Goal: Task Accomplishment & Management: Manage account settings

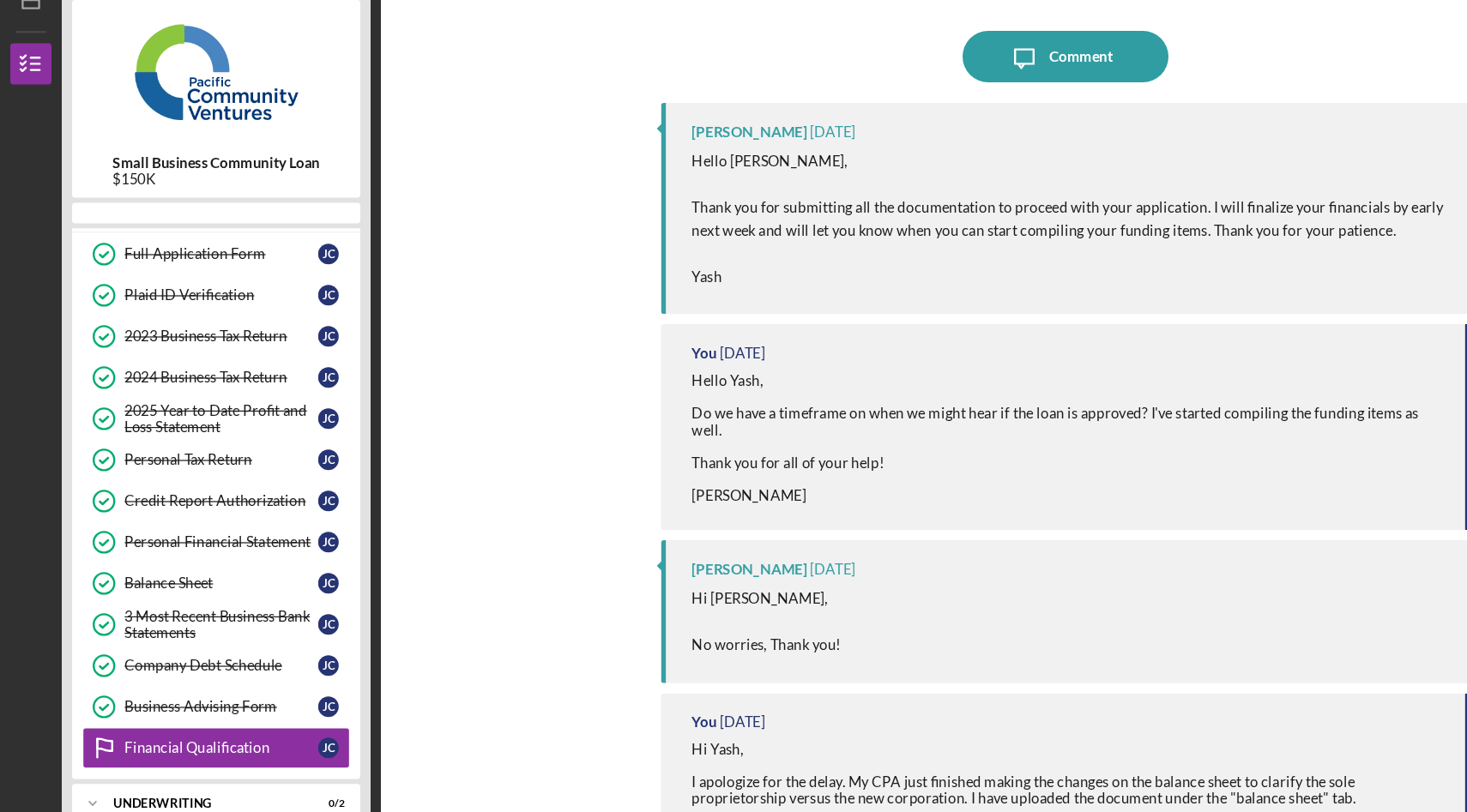
scroll to position [99, 0]
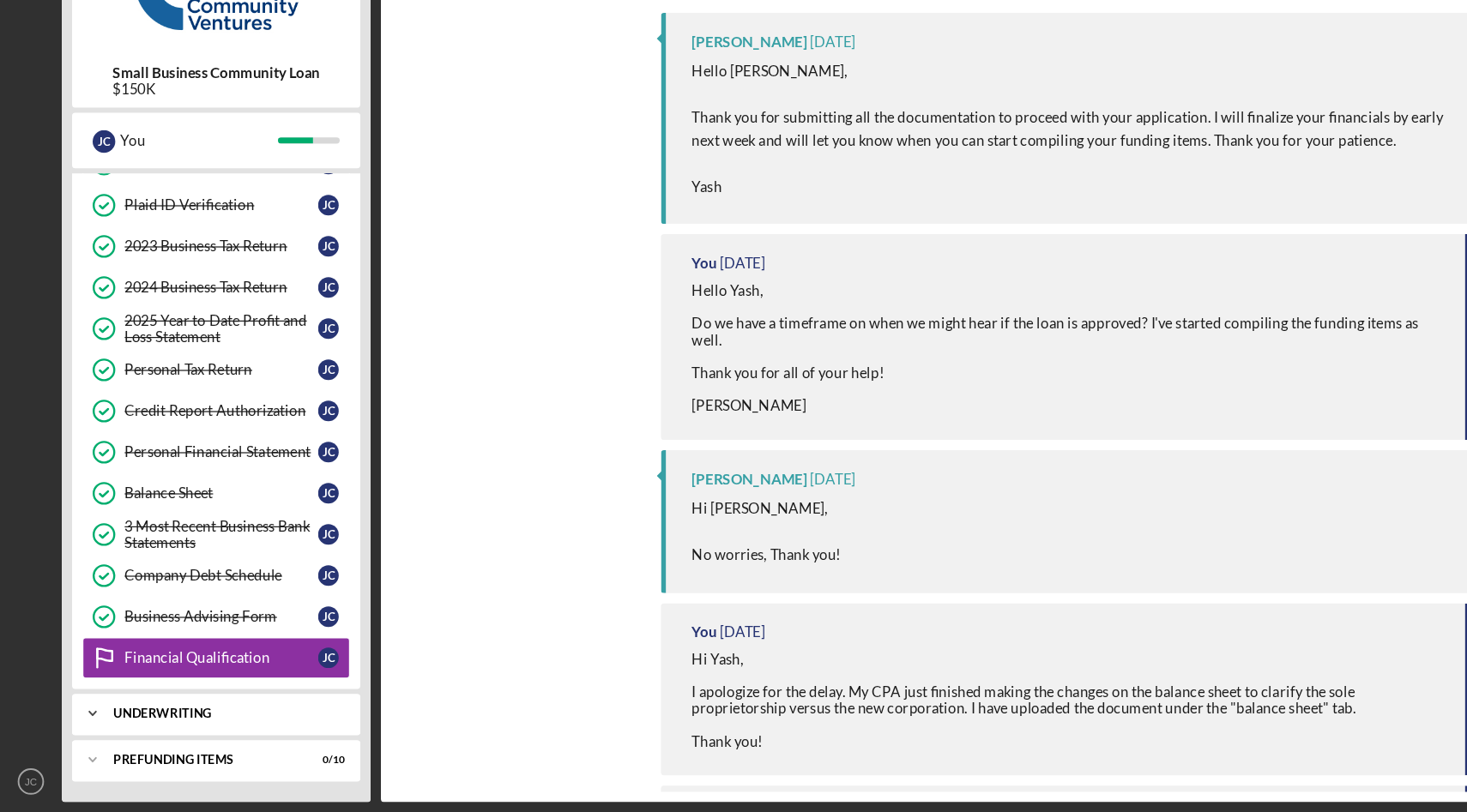
click at [222, 735] on div "Underwriting" at bounding box center [187, 730] width 185 height 11
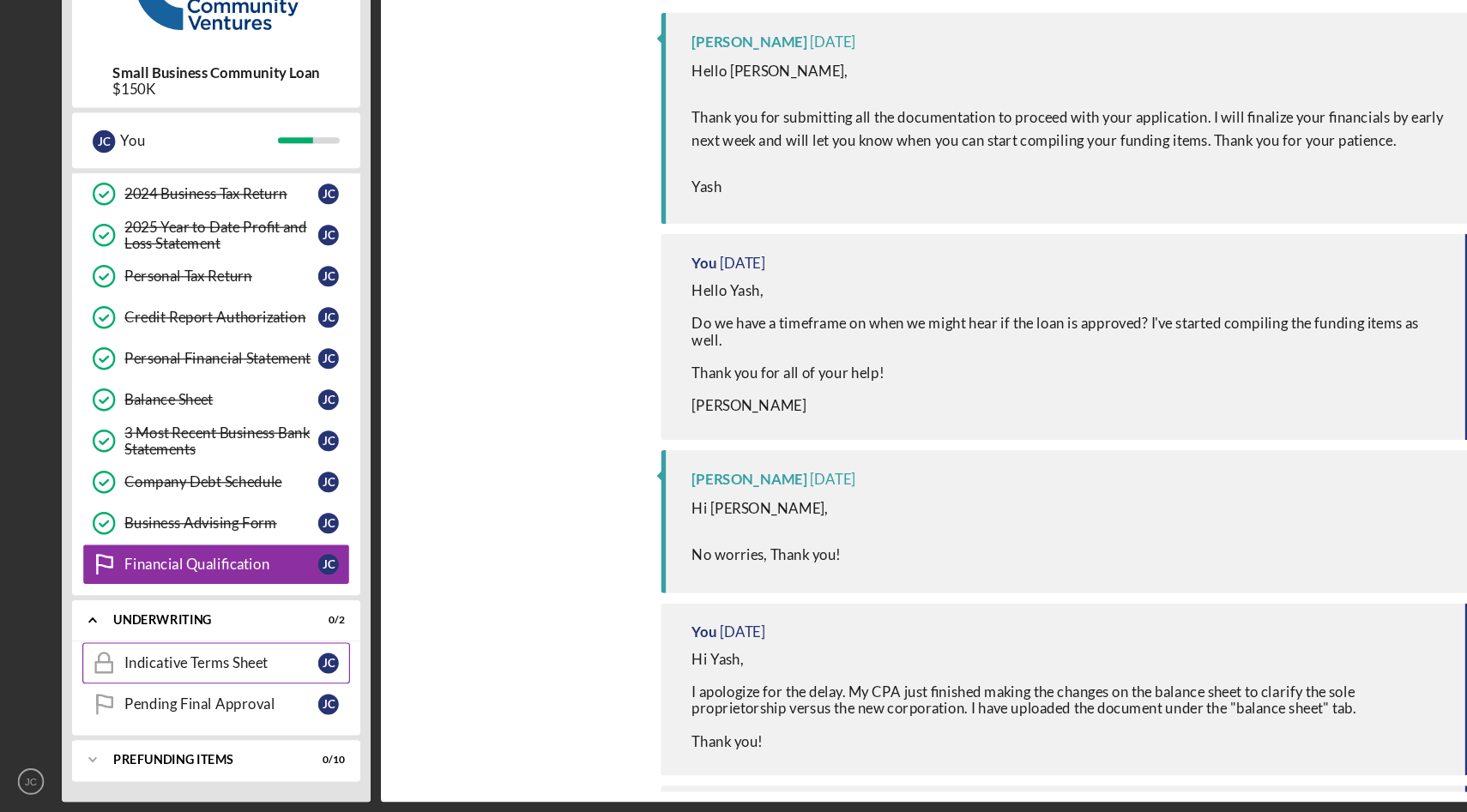
click at [188, 693] on div "Indicative Terms Sheet" at bounding box center [185, 688] width 162 height 13
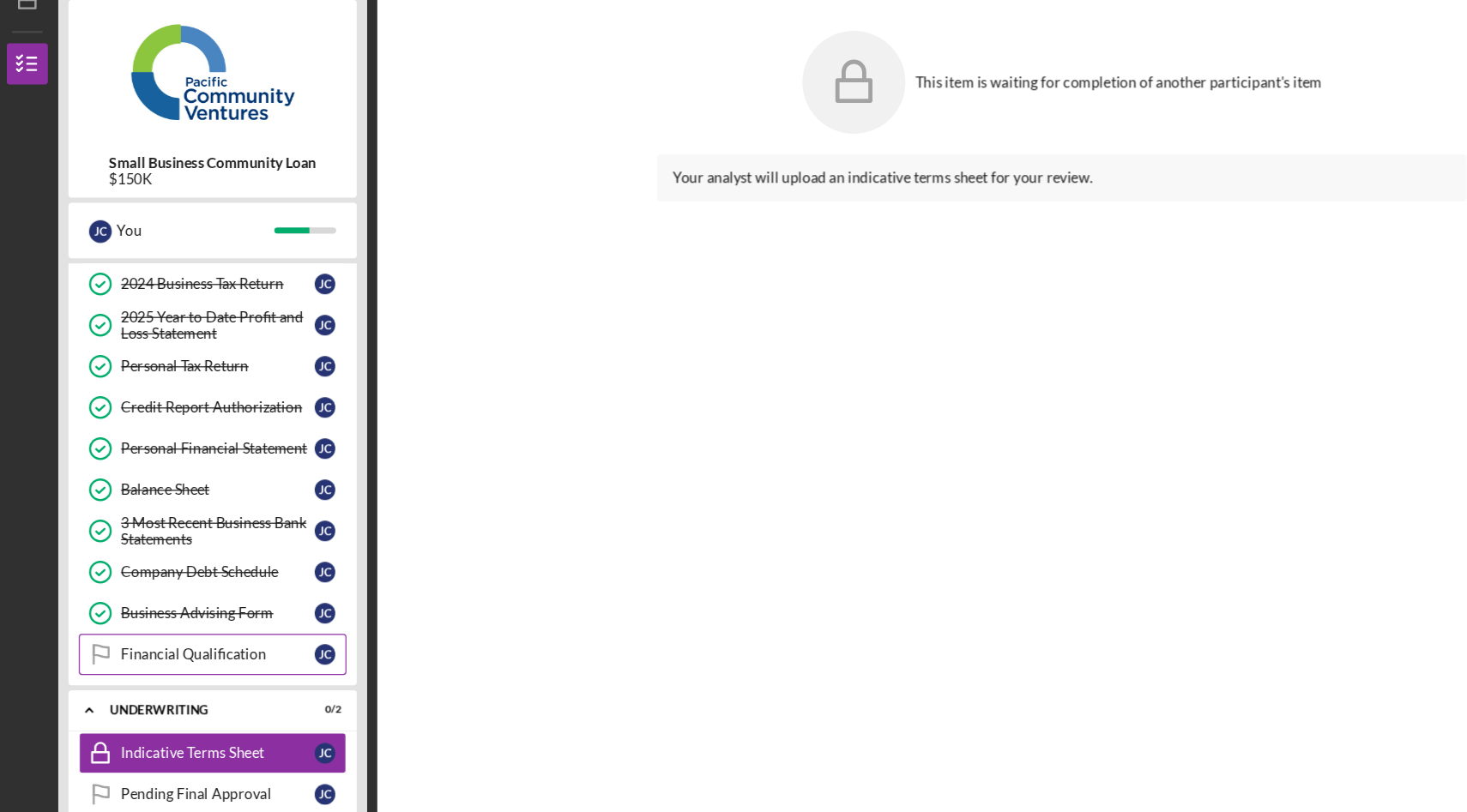
click at [189, 609] on div "Financial Qualification" at bounding box center [185, 605] width 162 height 13
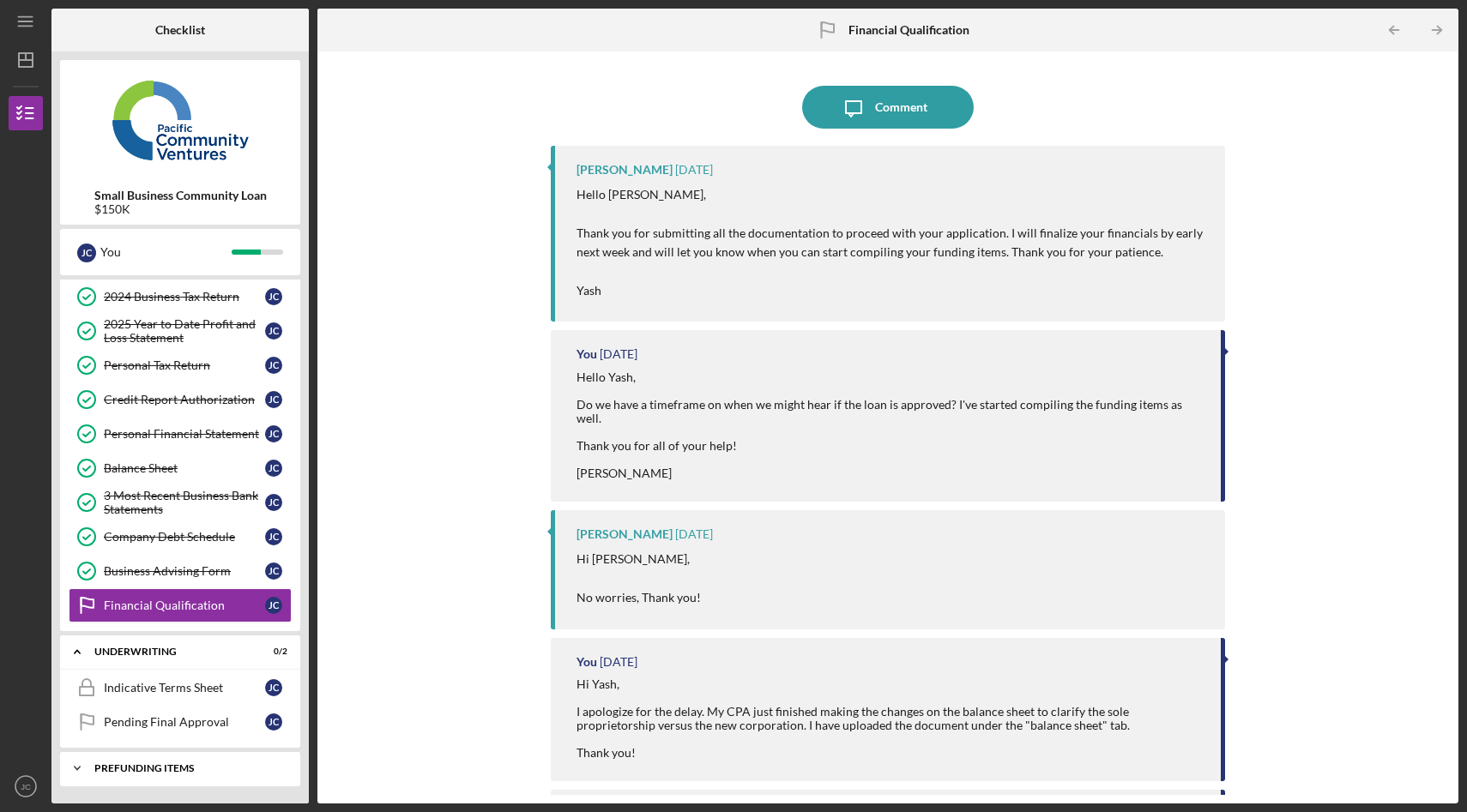
click at [185, 761] on div "Icon/Expander Prefunding Items 0 / 10" at bounding box center [180, 769] width 240 height 34
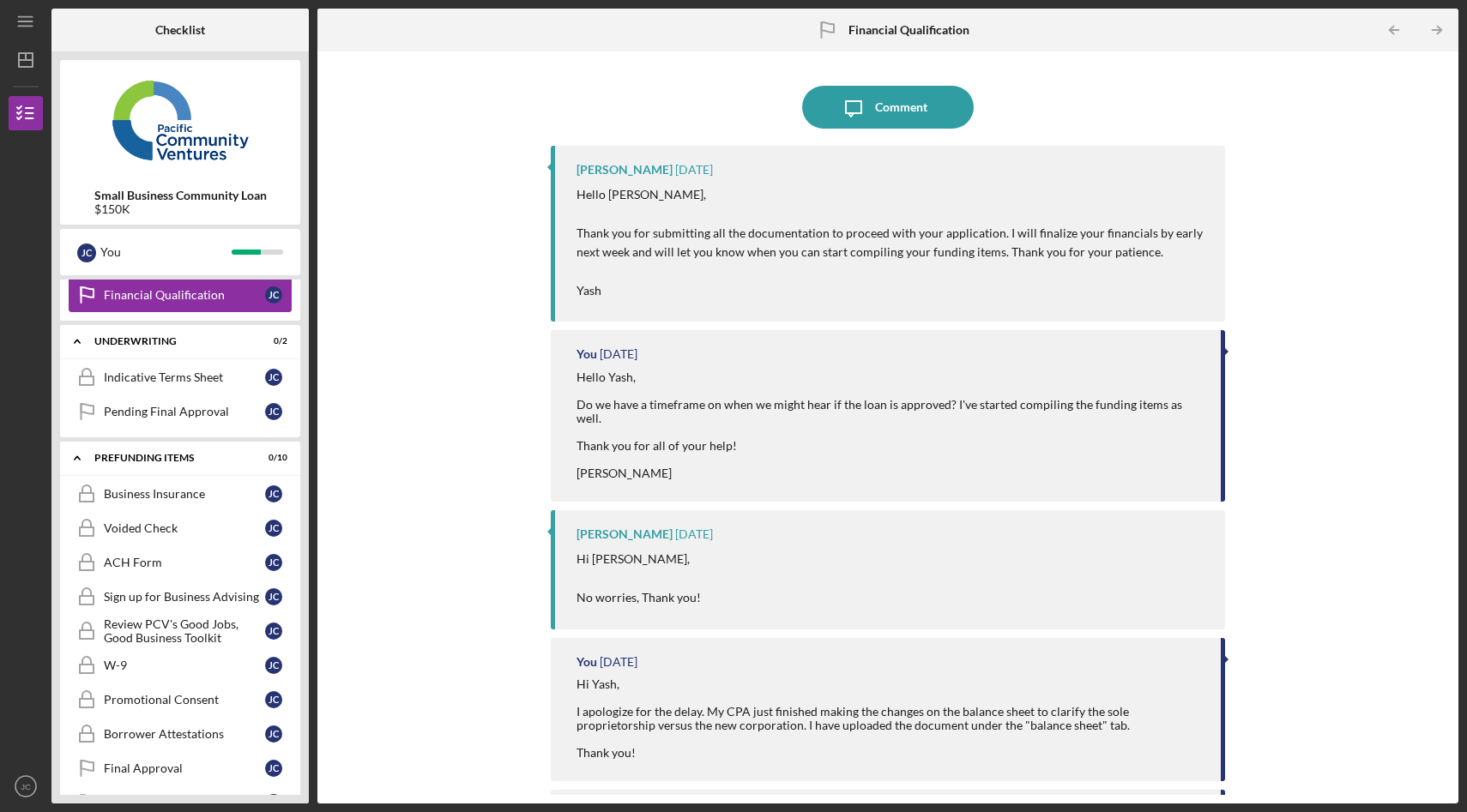
scroll to position [501, 0]
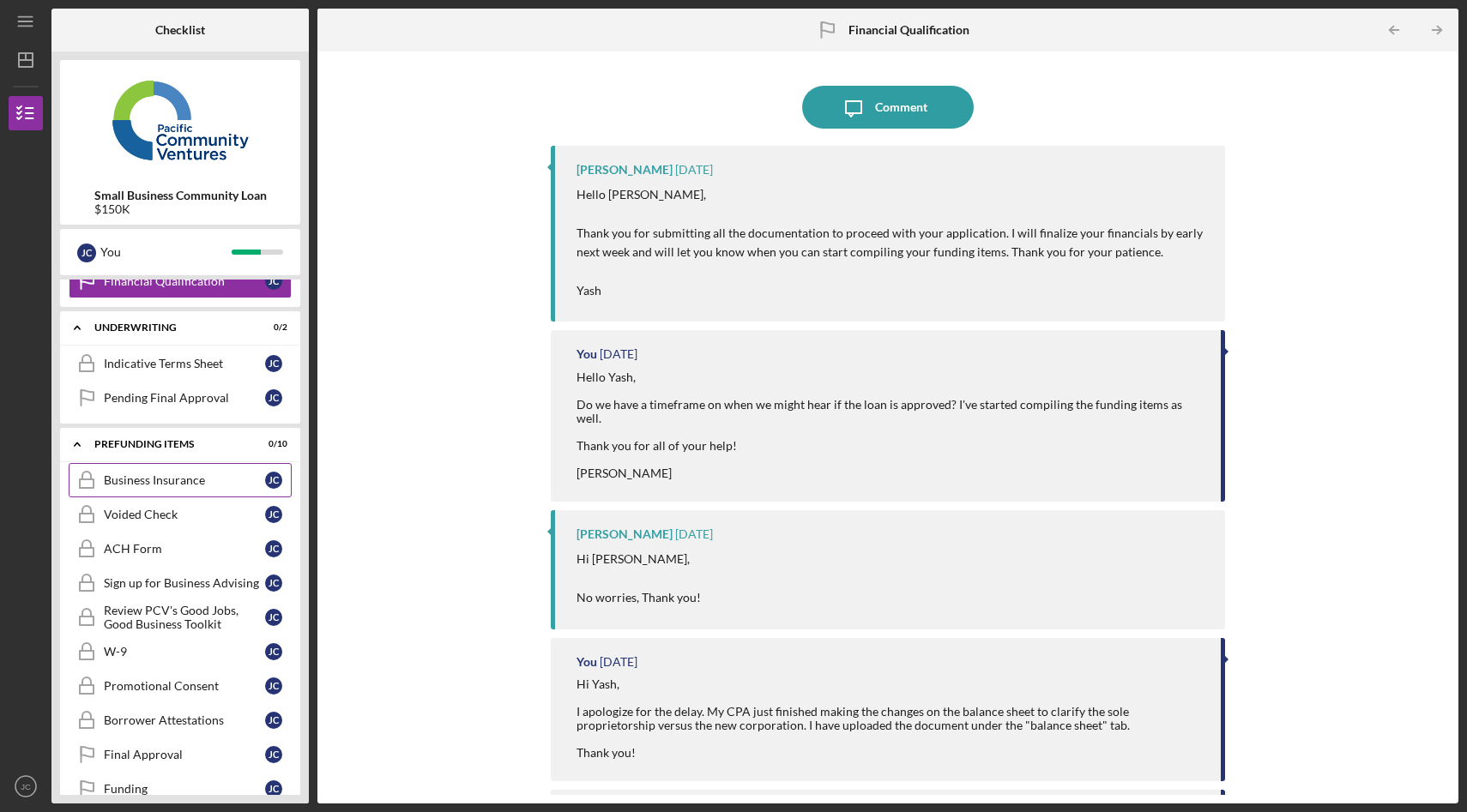
click at [204, 480] on div "Business Insurance" at bounding box center [185, 480] width 162 height 13
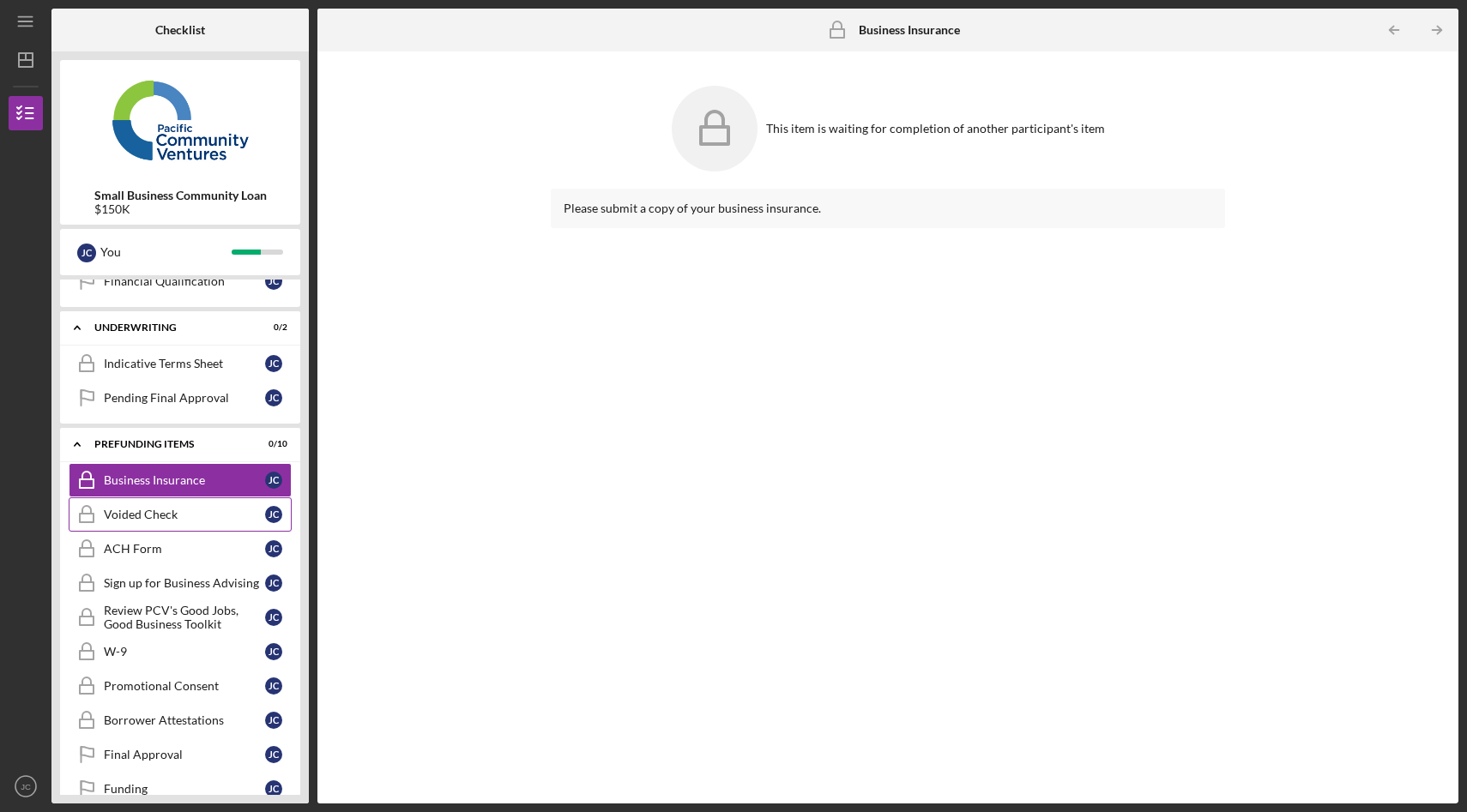
click at [190, 512] on div "Voided Check" at bounding box center [185, 515] width 162 height 13
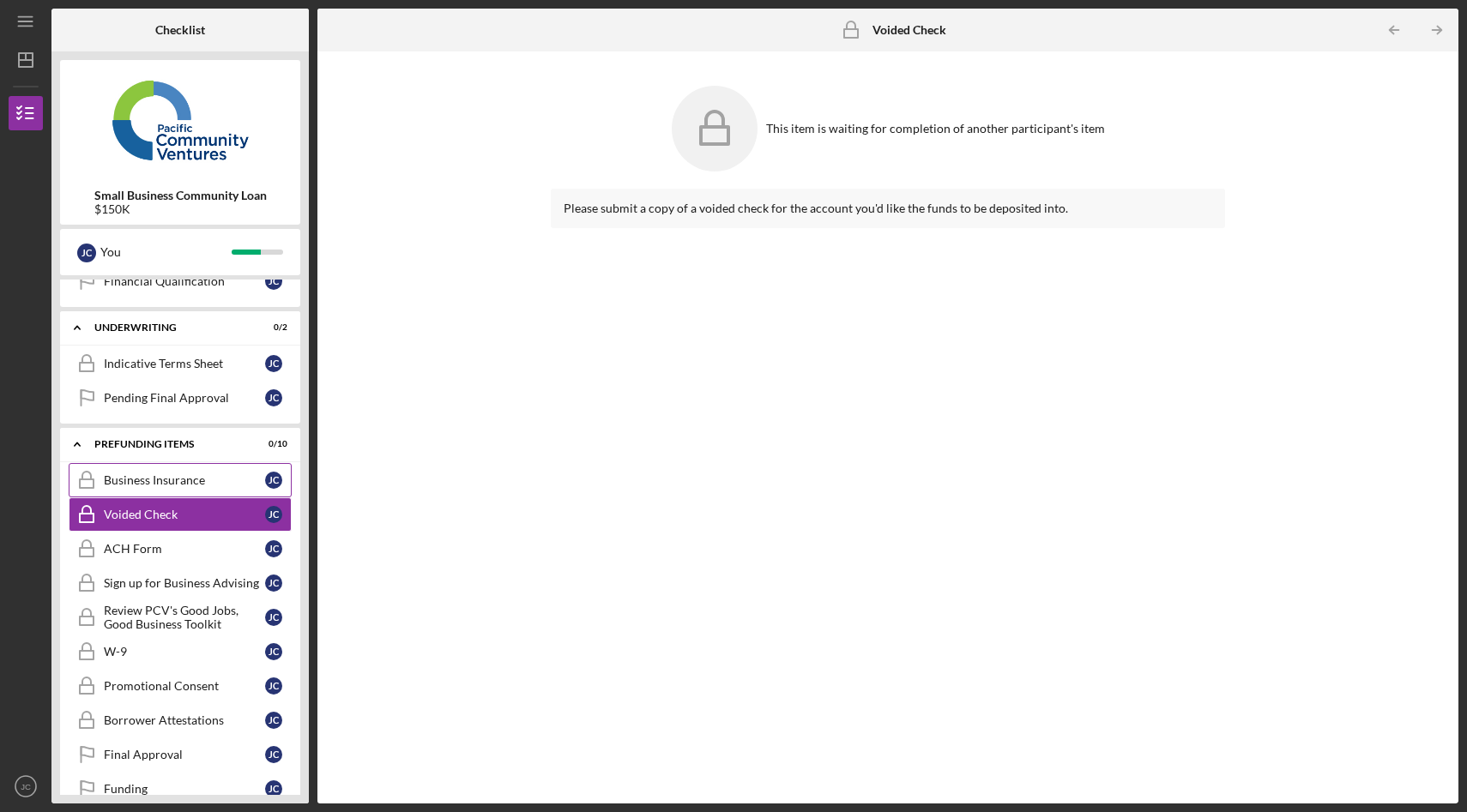
click at [195, 487] on link "Business Insurance Business Insurance J C" at bounding box center [180, 480] width 223 height 34
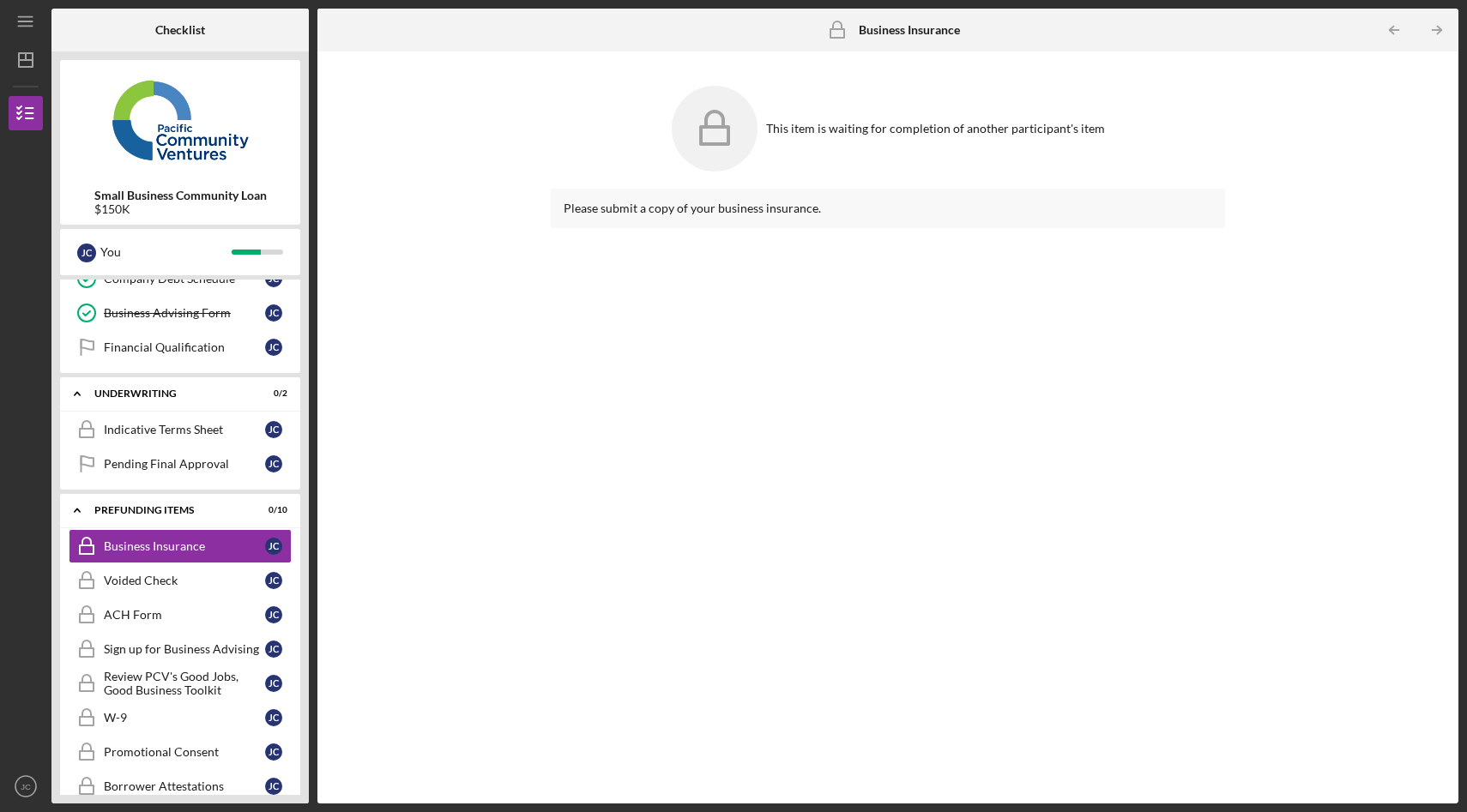
scroll to position [529, 0]
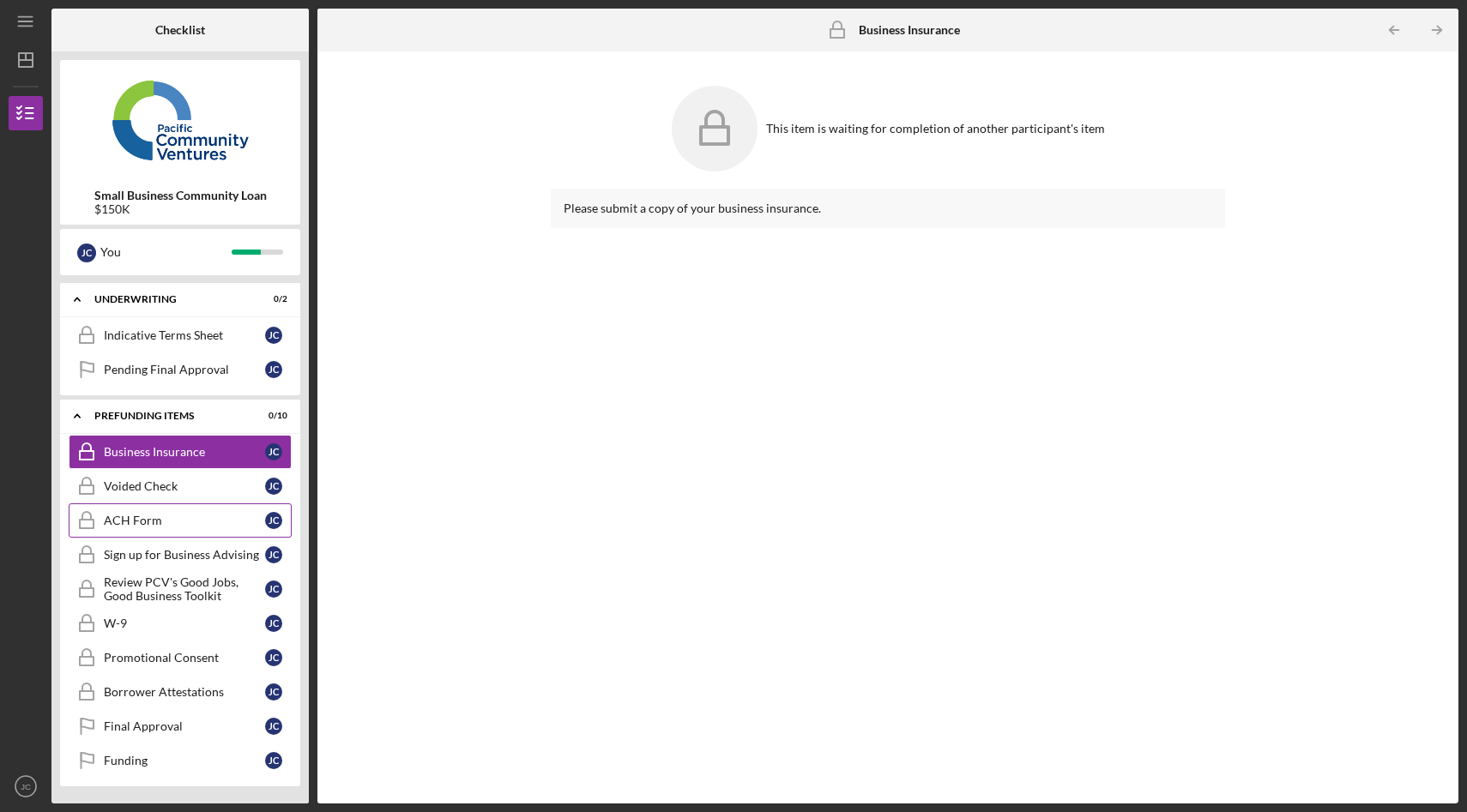
click at [121, 525] on div "ACH Form" at bounding box center [185, 520] width 162 height 13
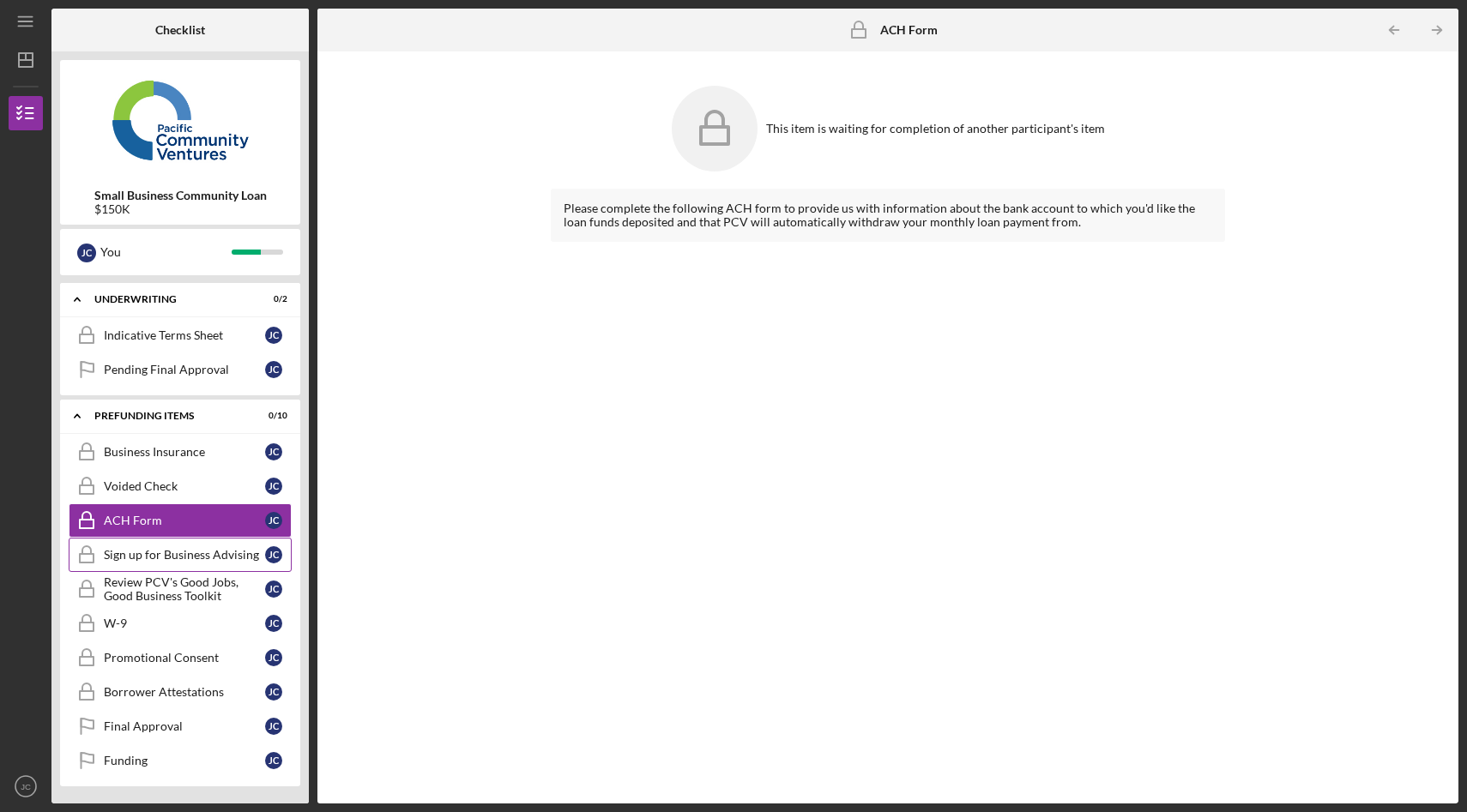
click at [137, 564] on link "Sign up for Business Advising Sign up for Business Advising J C" at bounding box center [180, 555] width 223 height 34
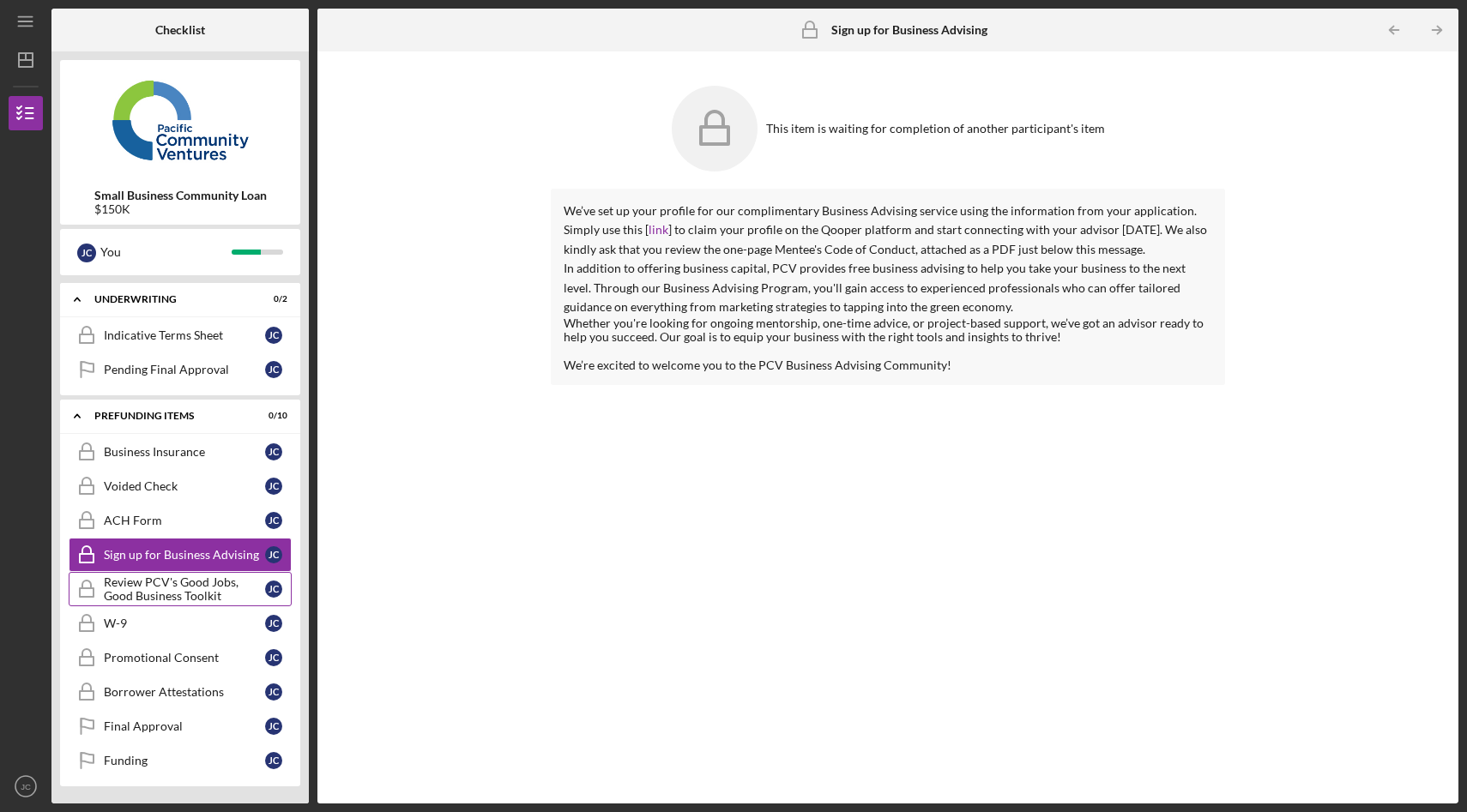
click at [201, 605] on link "Review PCV's Good Jobs, Good Business Toolkit Review PCV's Good Jobs, Good Busi…" at bounding box center [180, 589] width 223 height 34
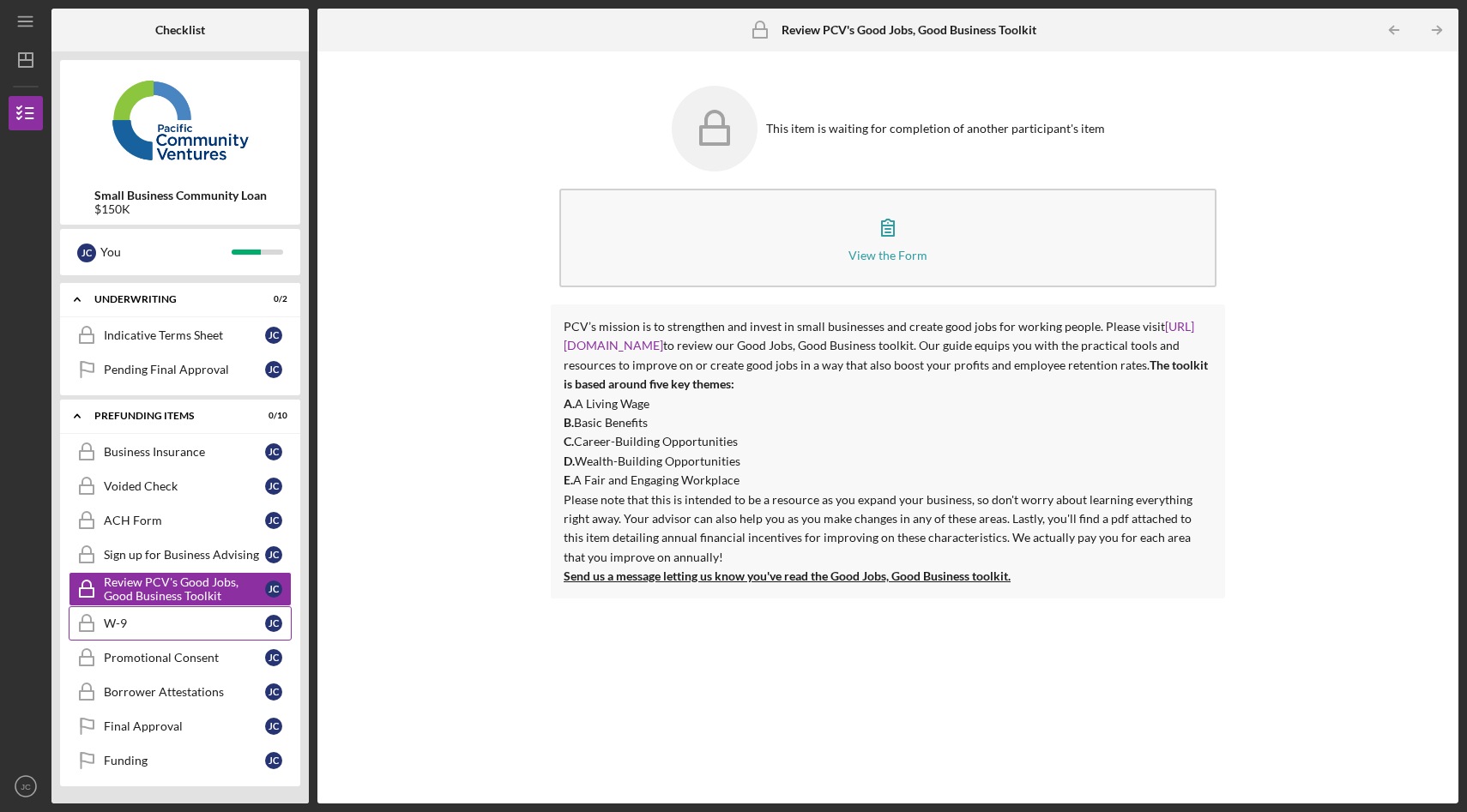
click at [130, 619] on div "W-9" at bounding box center [185, 624] width 162 height 13
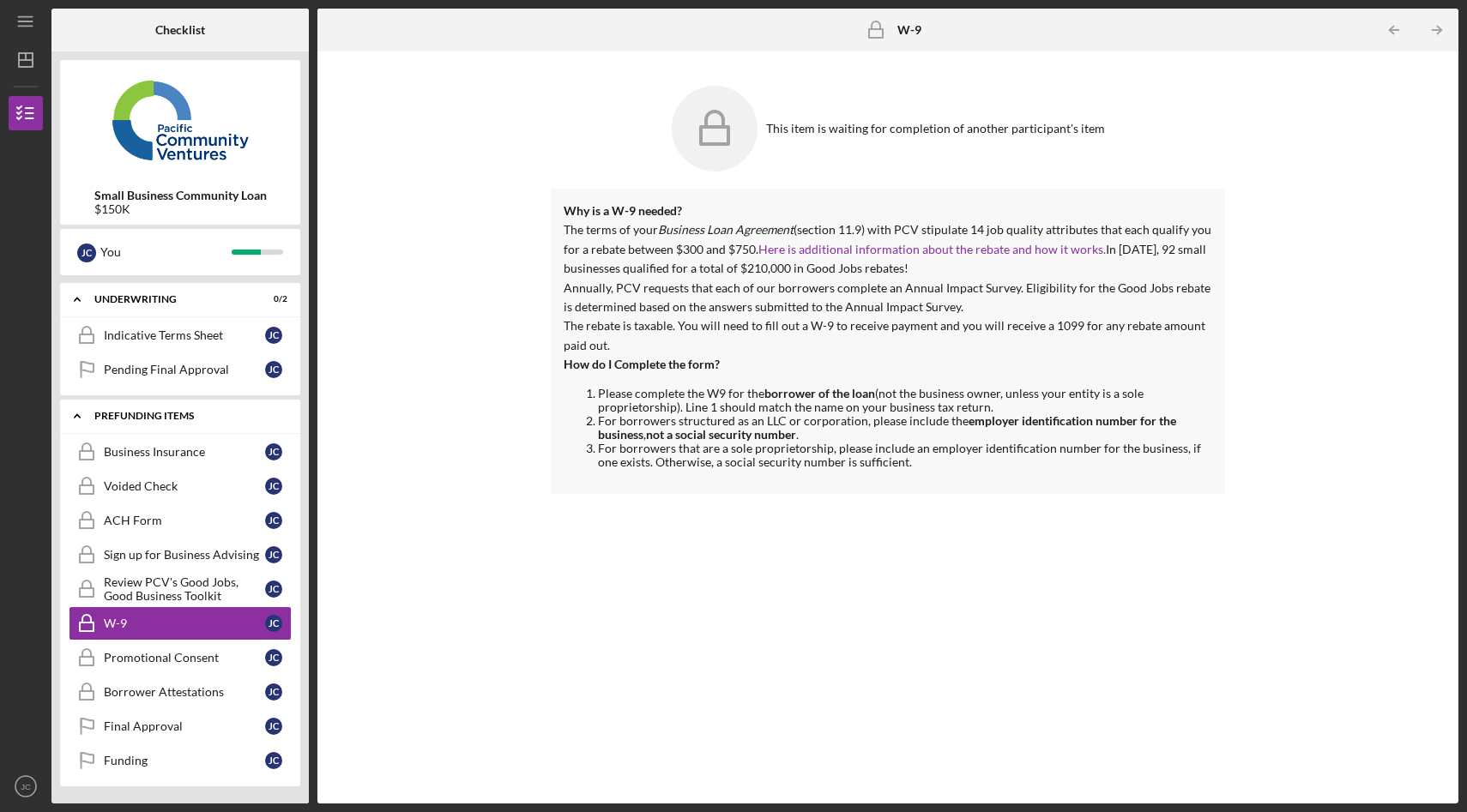
click at [80, 420] on icon "Icon/Expander" at bounding box center [78, 416] width 34 height 34
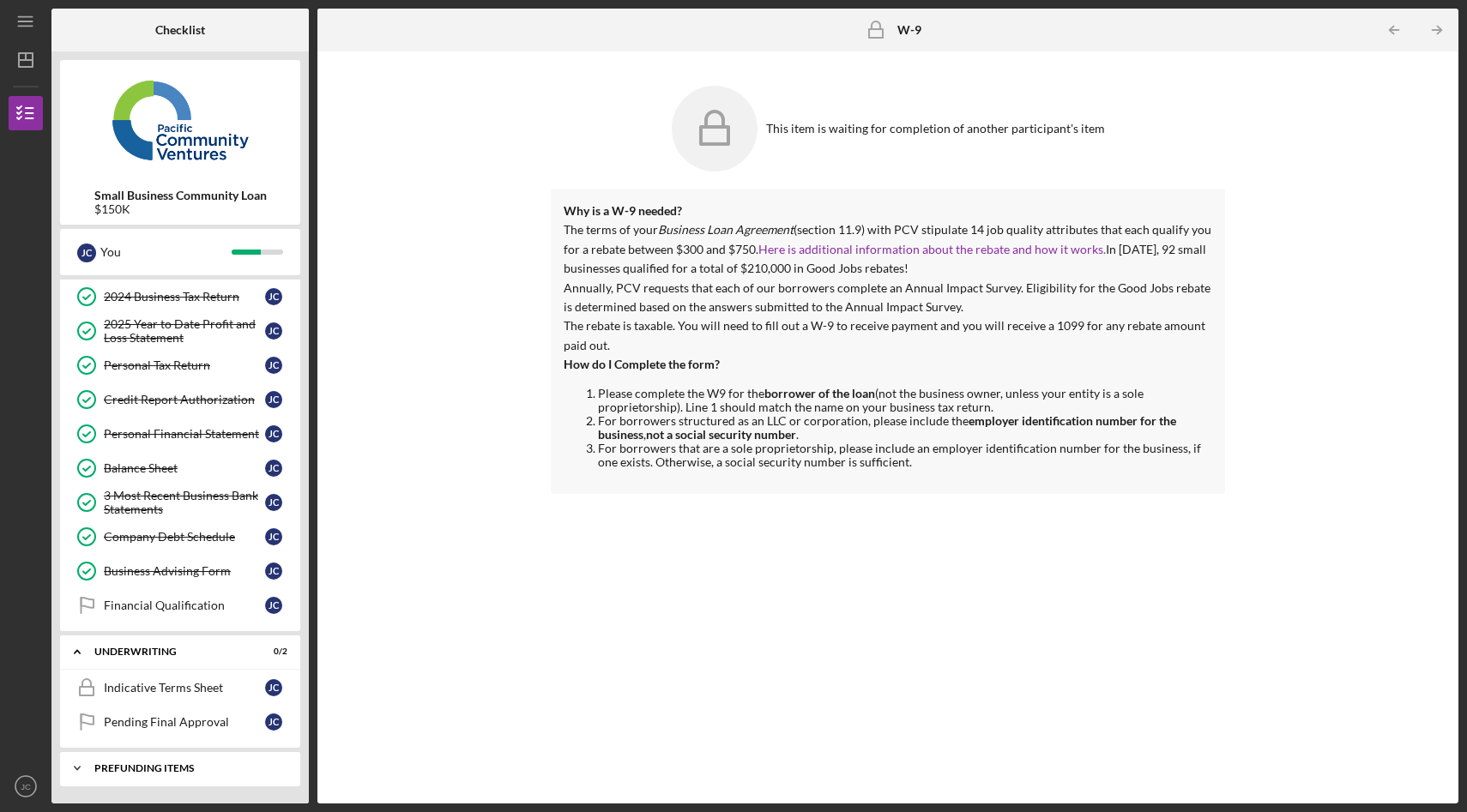
scroll to position [177, 0]
click at [78, 654] on icon "Icon/Expander" at bounding box center [78, 652] width 34 height 34
